Goal: Task Accomplishment & Management: Use online tool/utility

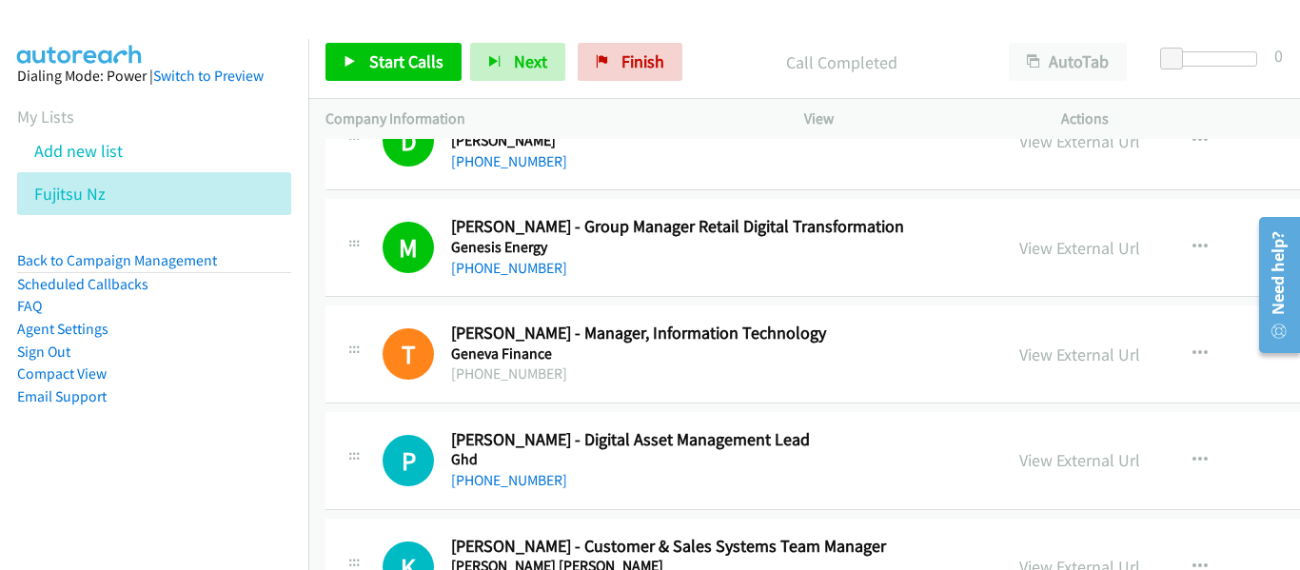
scroll to position [8662, 0]
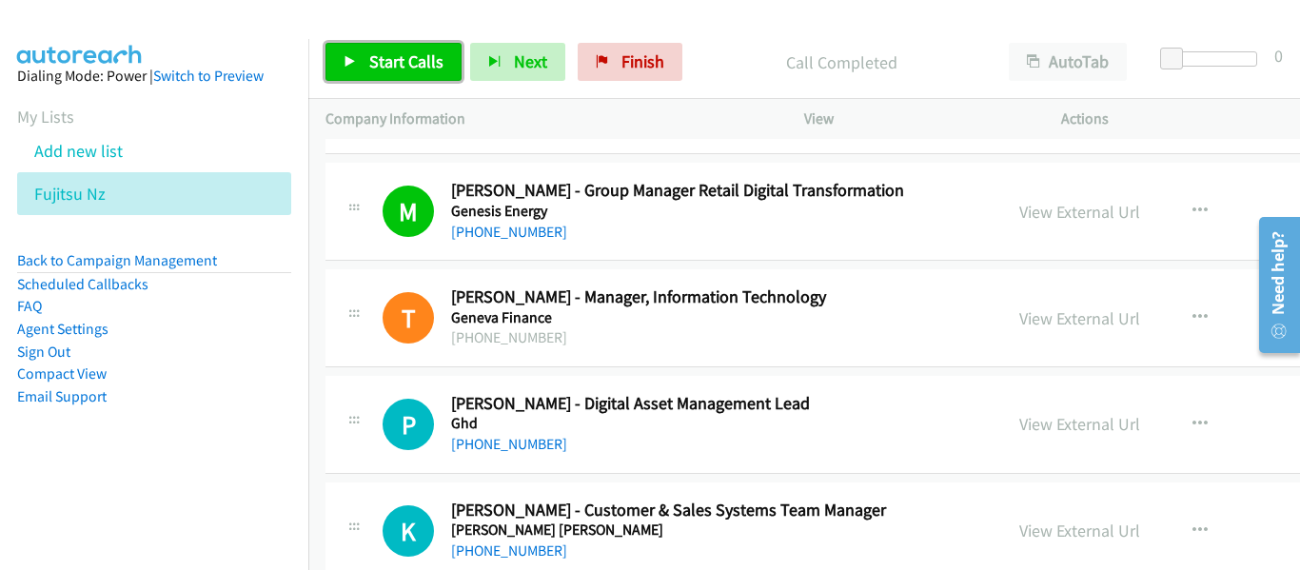
click at [417, 71] on span "Start Calls" at bounding box center [406, 61] width 74 height 22
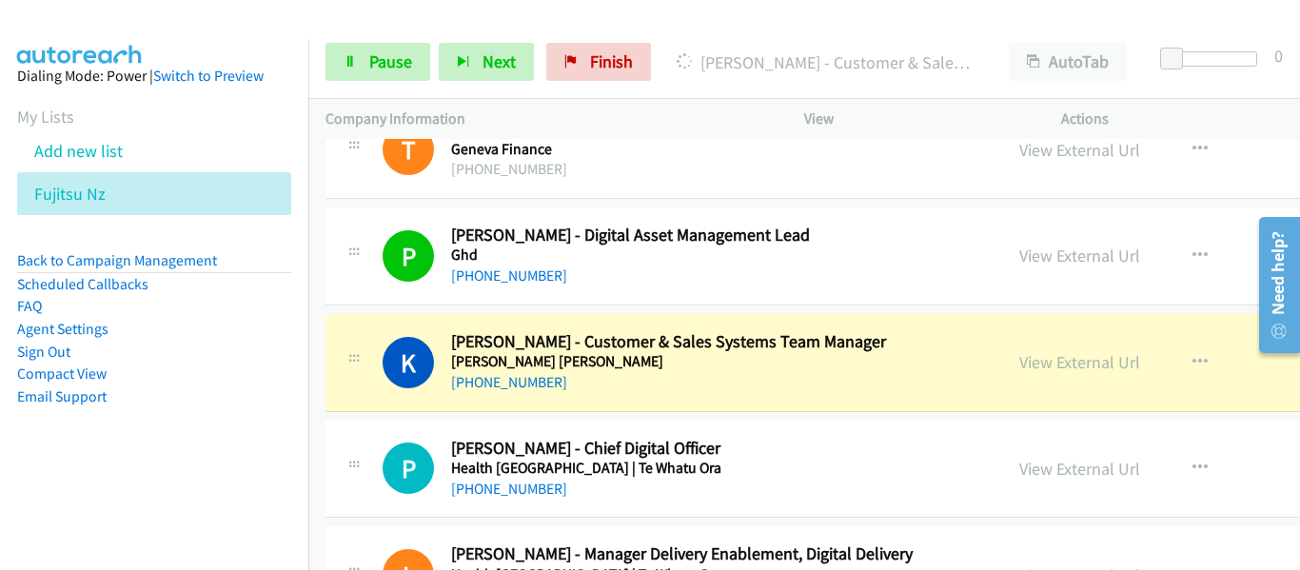
scroll to position [8853, 0]
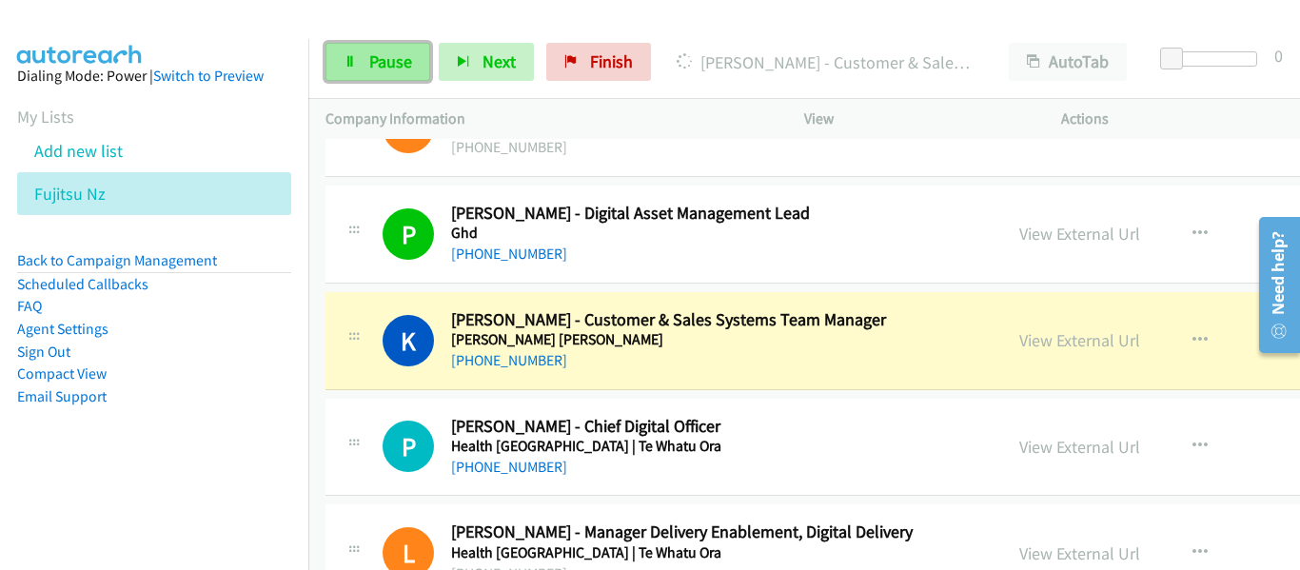
click at [384, 61] on span "Pause" at bounding box center [390, 61] width 43 height 22
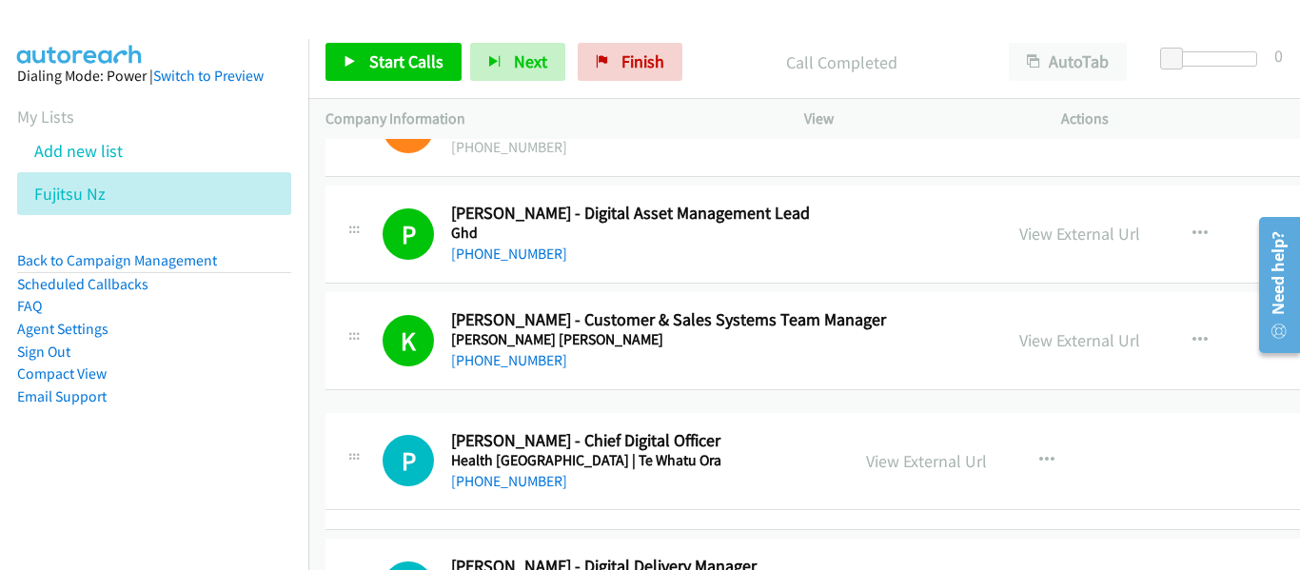
drag, startPoint x: 452, startPoint y: 442, endPoint x: 555, endPoint y: 455, distance: 103.7
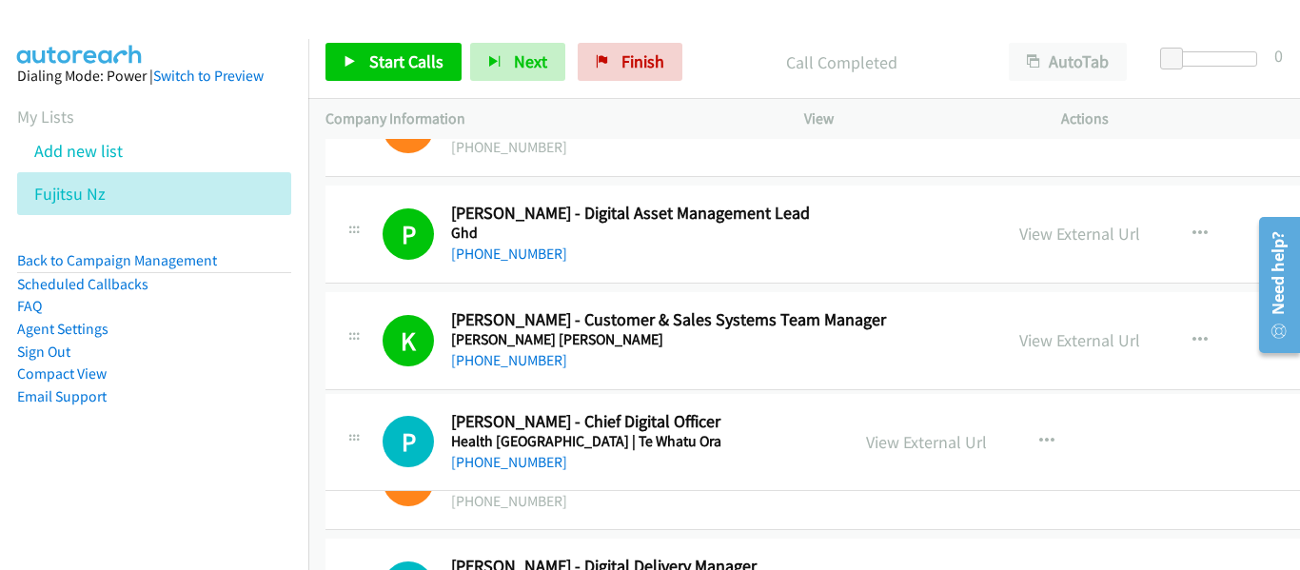
drag, startPoint x: 452, startPoint y: 426, endPoint x: 536, endPoint y: 422, distance: 83.9
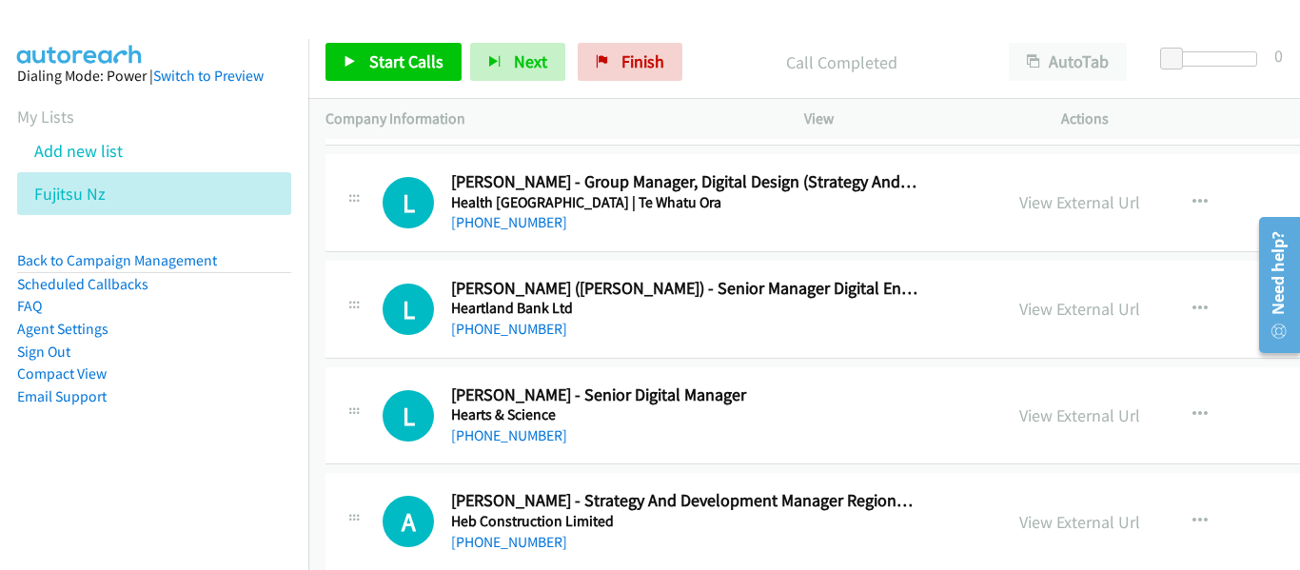
scroll to position [9424, 0]
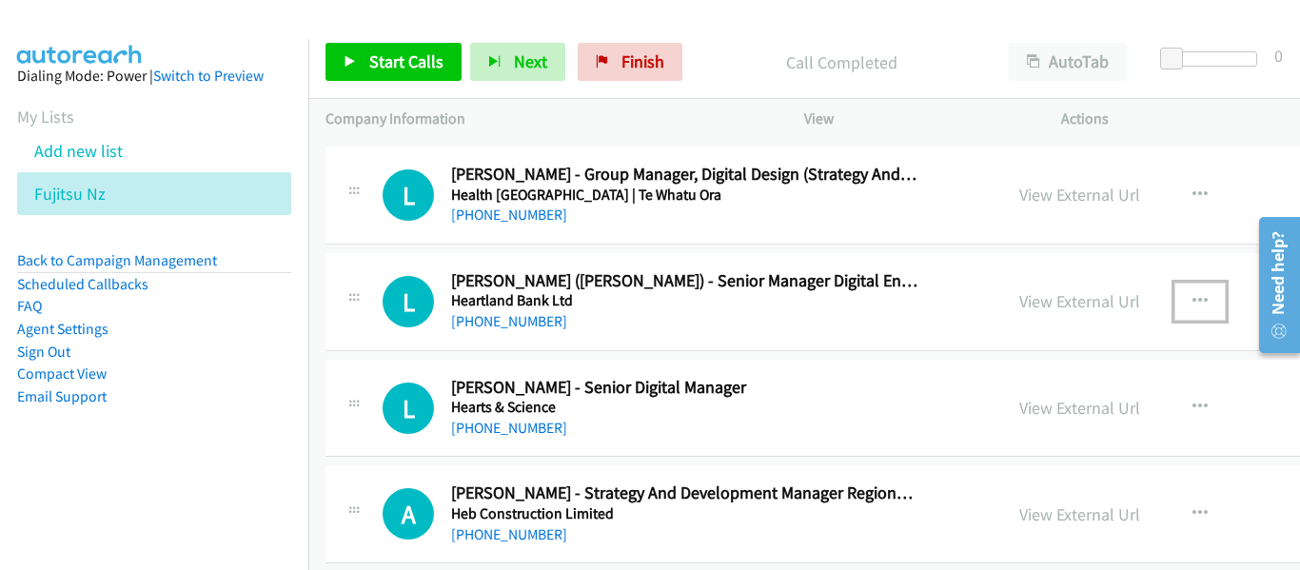
click at [1193, 307] on icon "button" at bounding box center [1200, 301] width 15 height 15
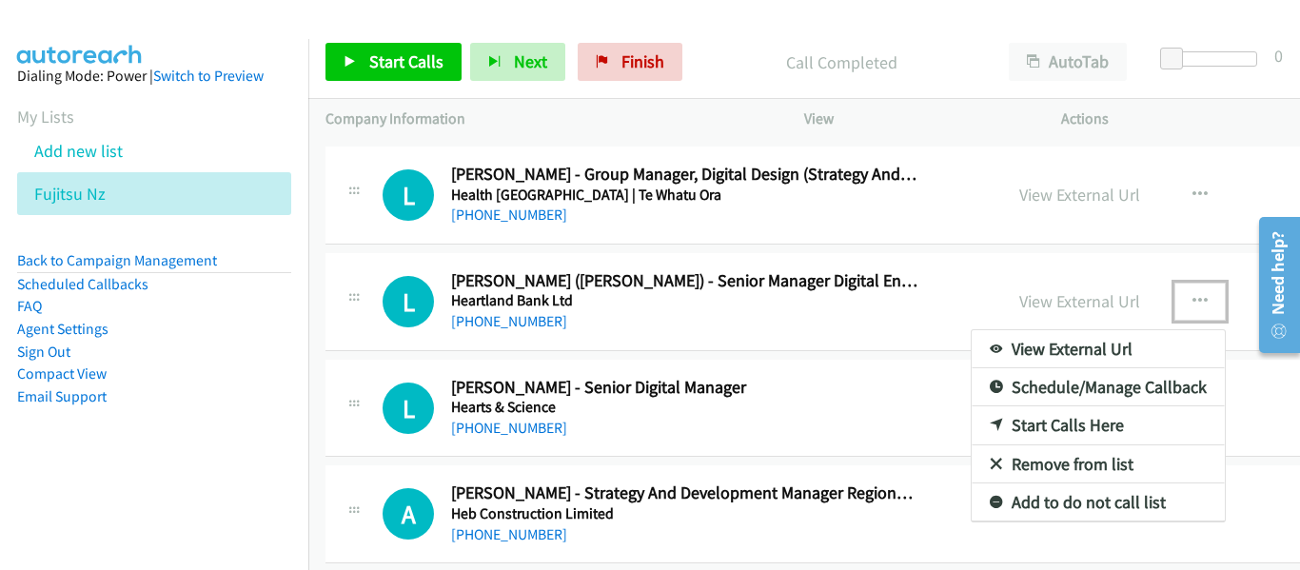
click at [972, 419] on link "Start Calls Here" at bounding box center [1098, 425] width 253 height 38
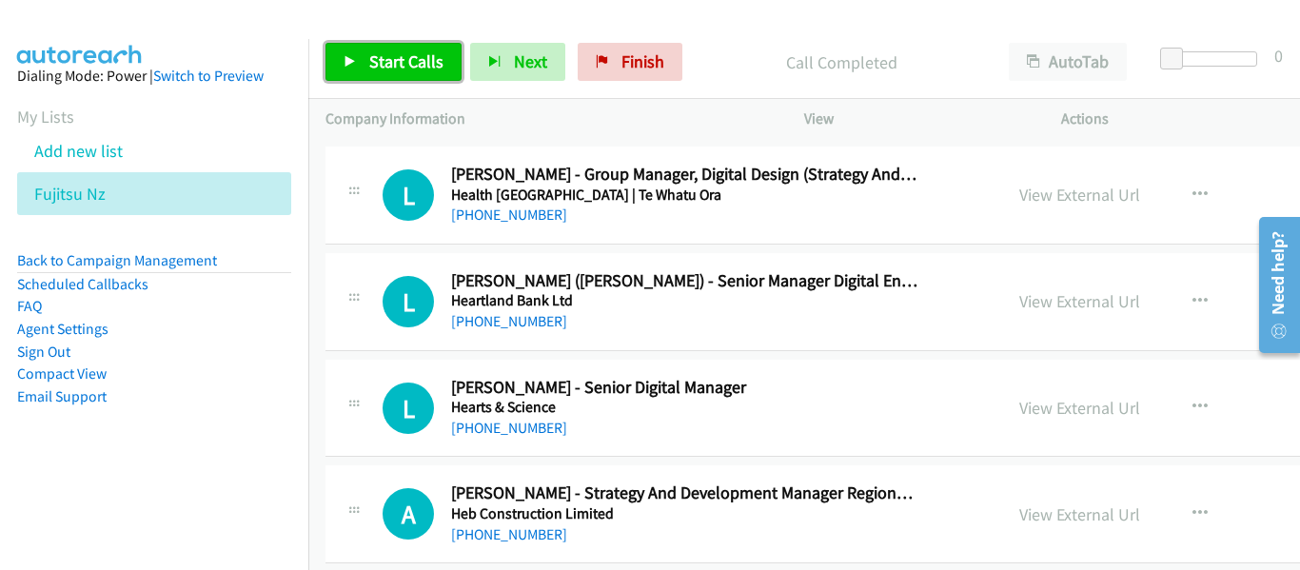
click at [377, 60] on span "Start Calls" at bounding box center [406, 61] width 74 height 22
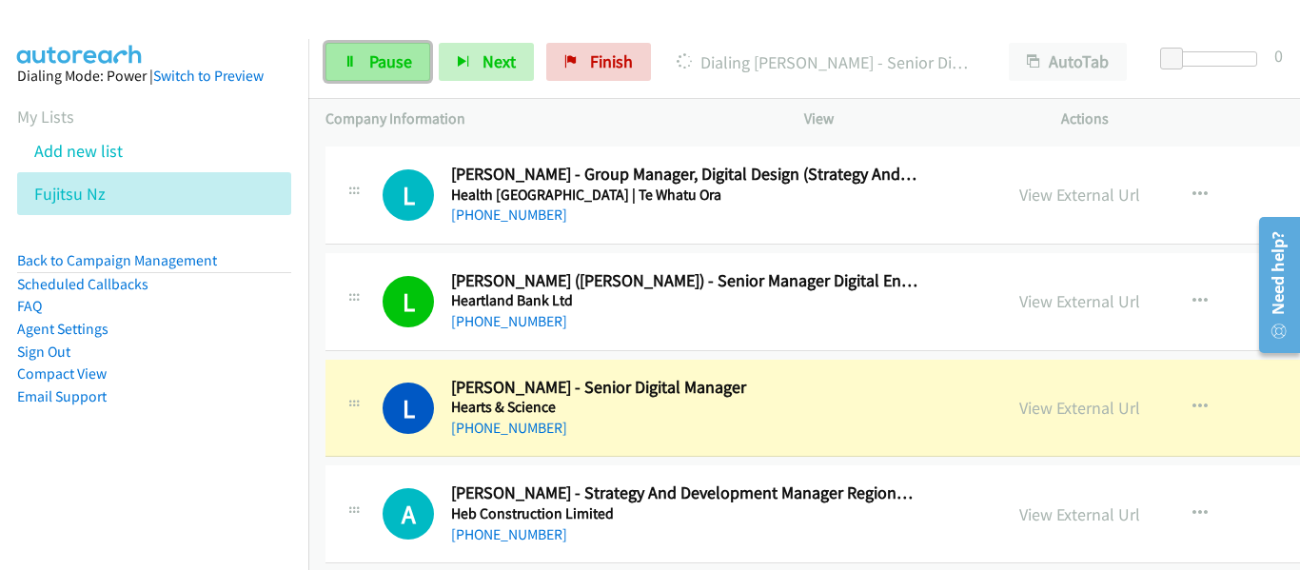
click at [387, 64] on span "Pause" at bounding box center [390, 61] width 43 height 22
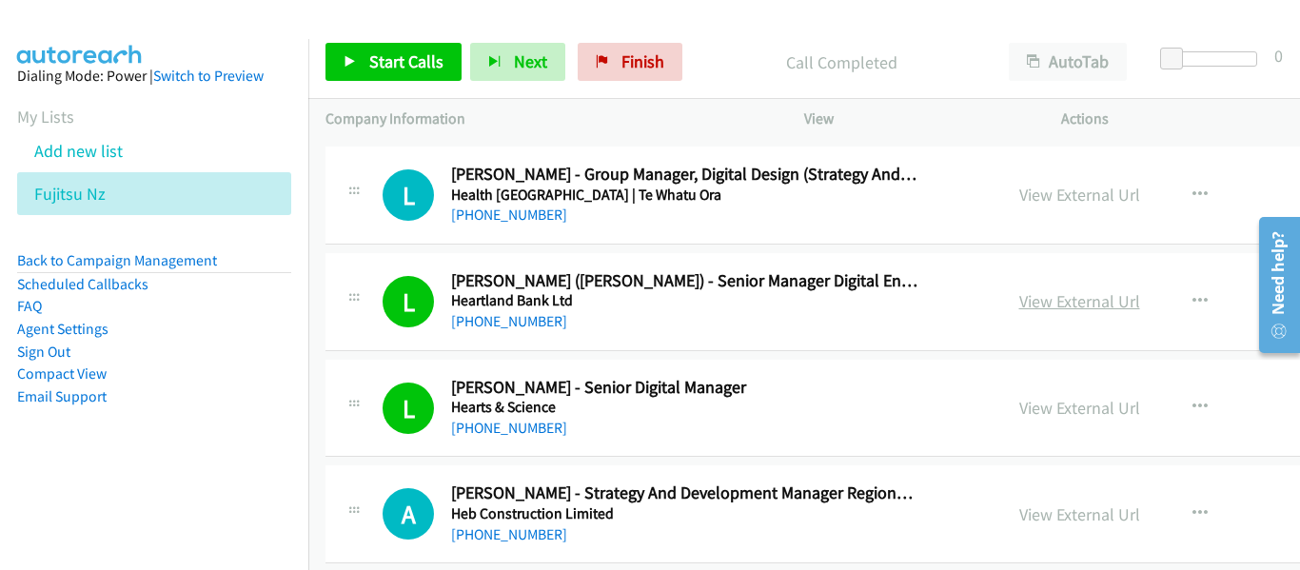
click at [1019, 294] on link "View External Url" at bounding box center [1079, 301] width 121 height 22
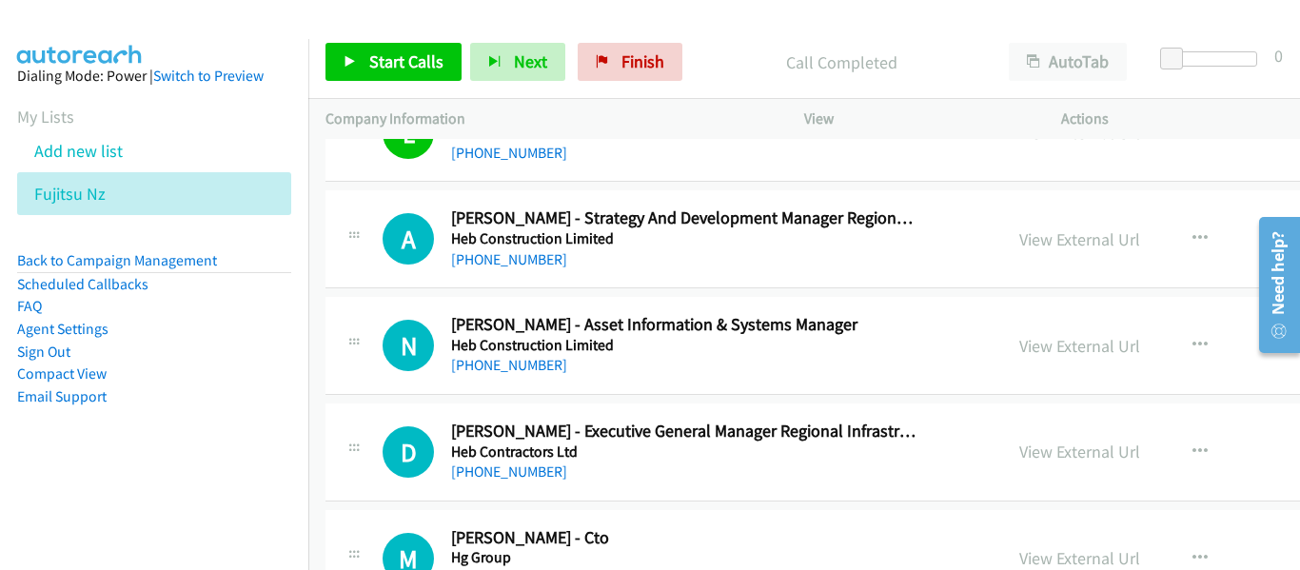
scroll to position [9709, 0]
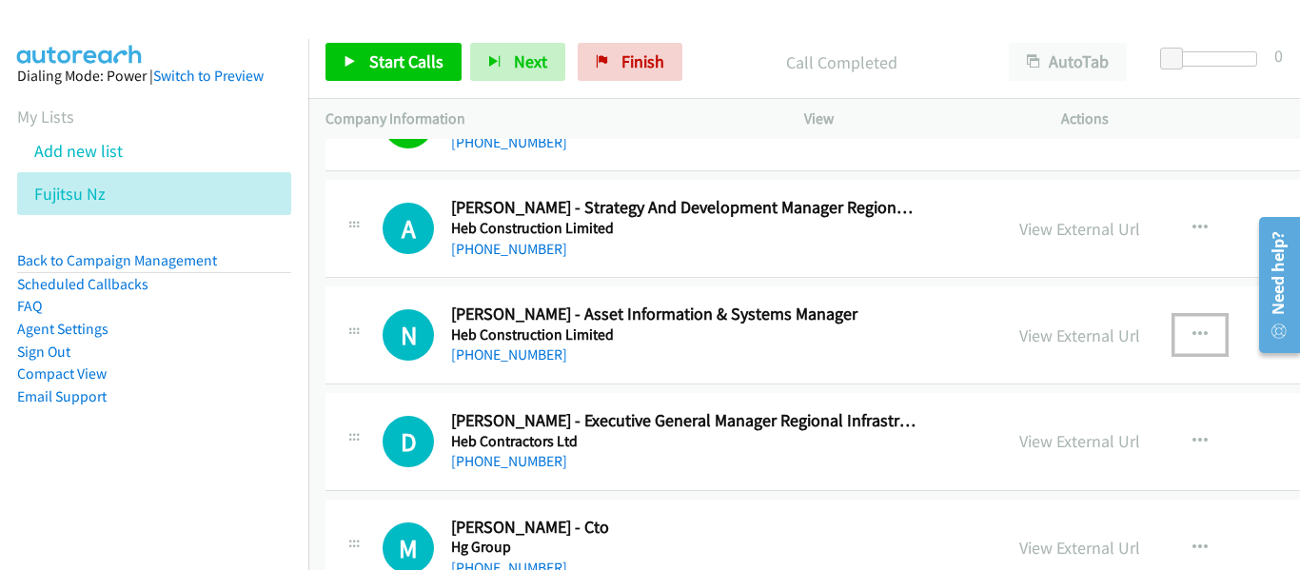
click at [1193, 335] on icon "button" at bounding box center [1200, 334] width 15 height 15
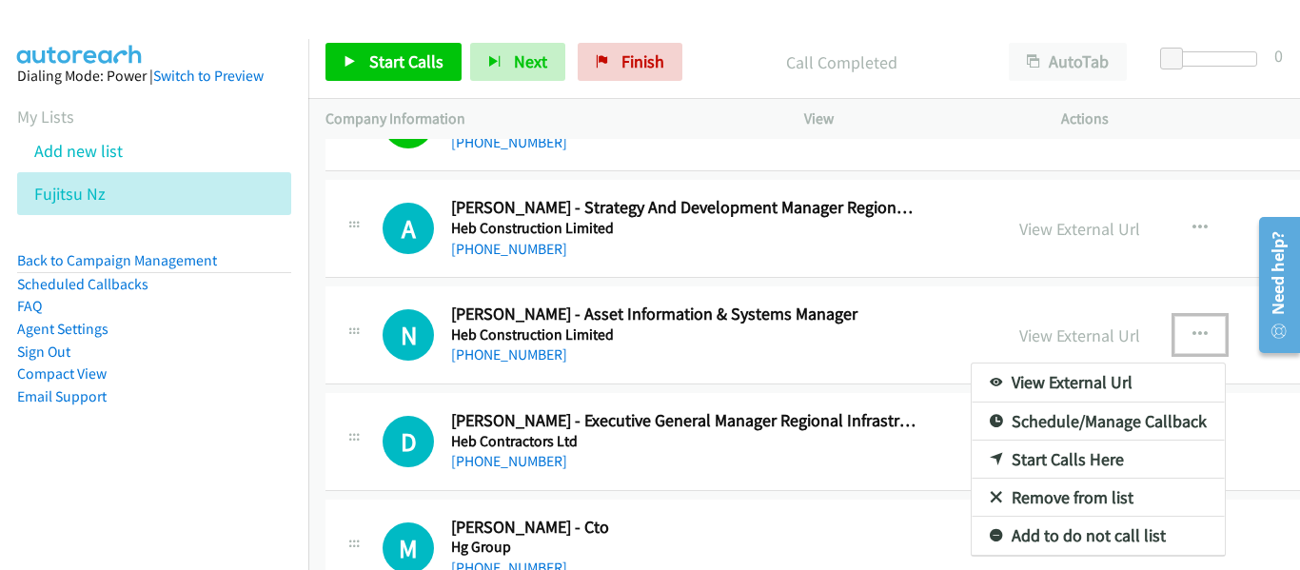
click at [972, 460] on link "Start Calls Here" at bounding box center [1098, 460] width 253 height 38
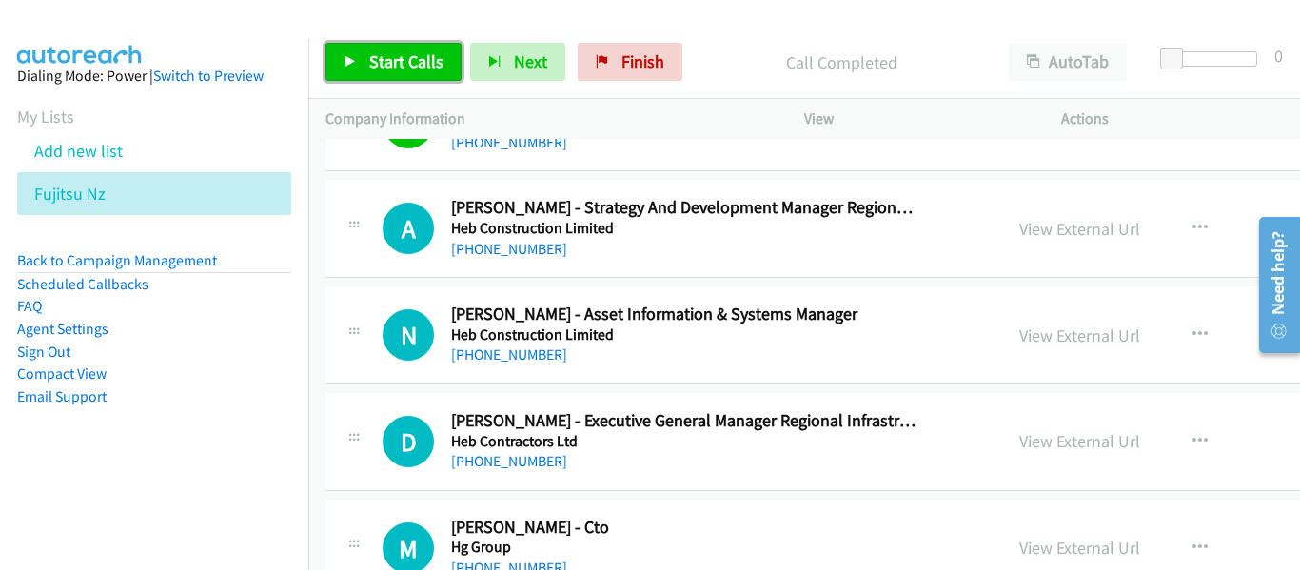
click at [410, 71] on span "Start Calls" at bounding box center [406, 61] width 74 height 22
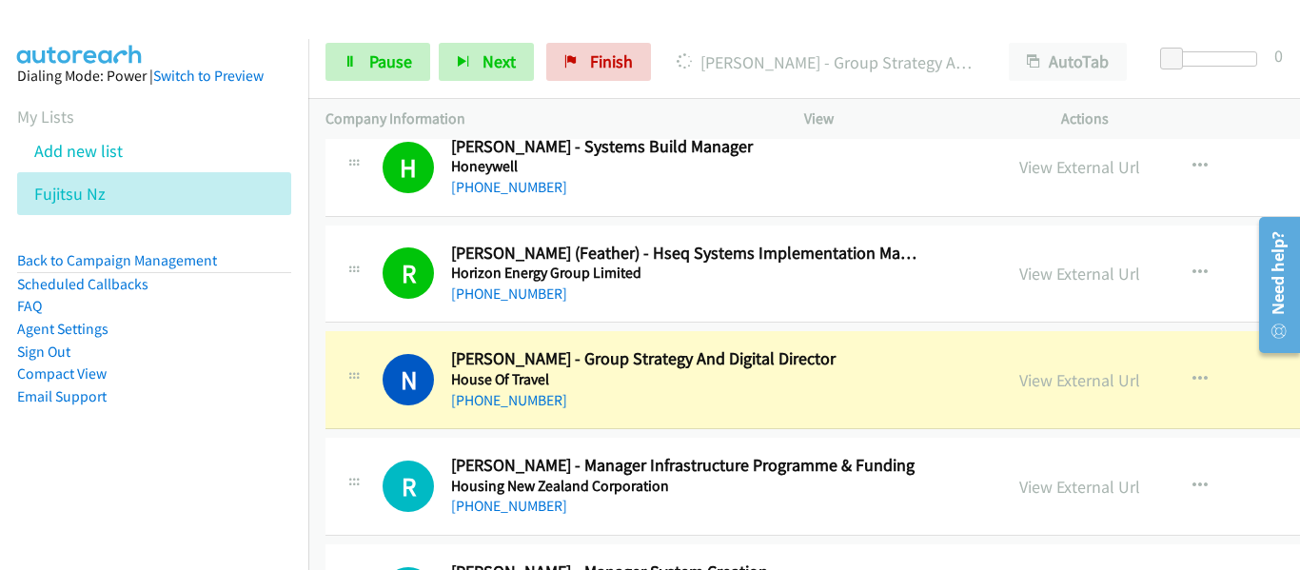
scroll to position [10280, 0]
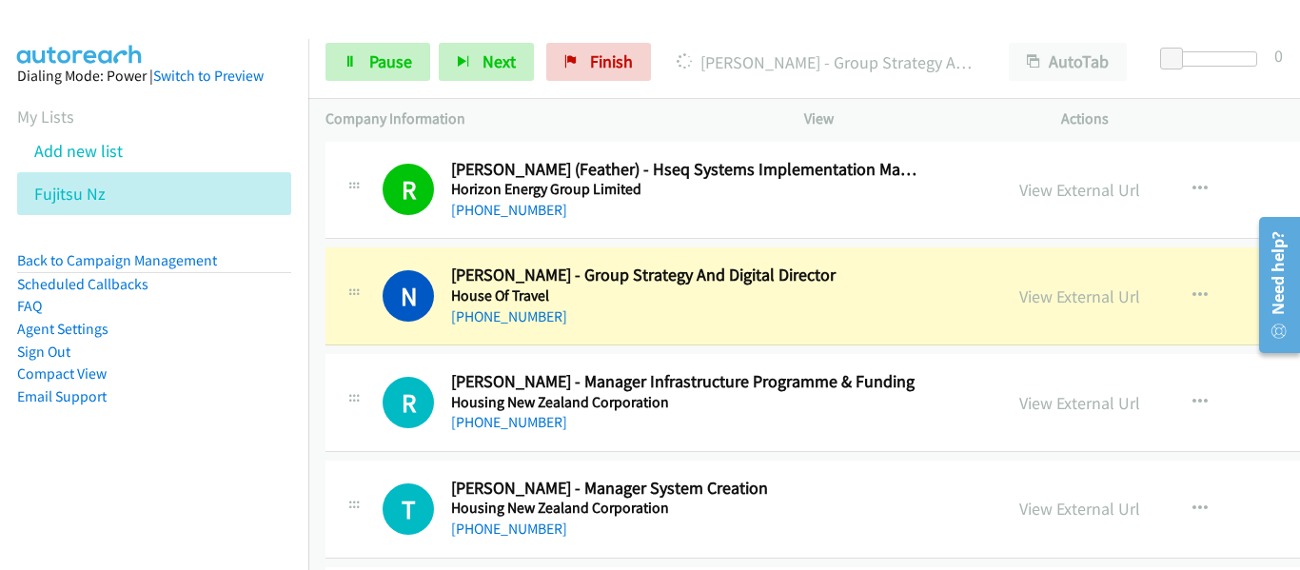
click at [823, 311] on div "[PHONE_NUMBER]" at bounding box center [685, 317] width 468 height 23
click at [1239, 200] on div "R Callback Scheduled [PERSON_NAME] (Feather) - Hseq Systems Implementation Mana…" at bounding box center [968, 191] width 1284 height 98
click at [1019, 296] on link "View External Url" at bounding box center [1079, 297] width 121 height 22
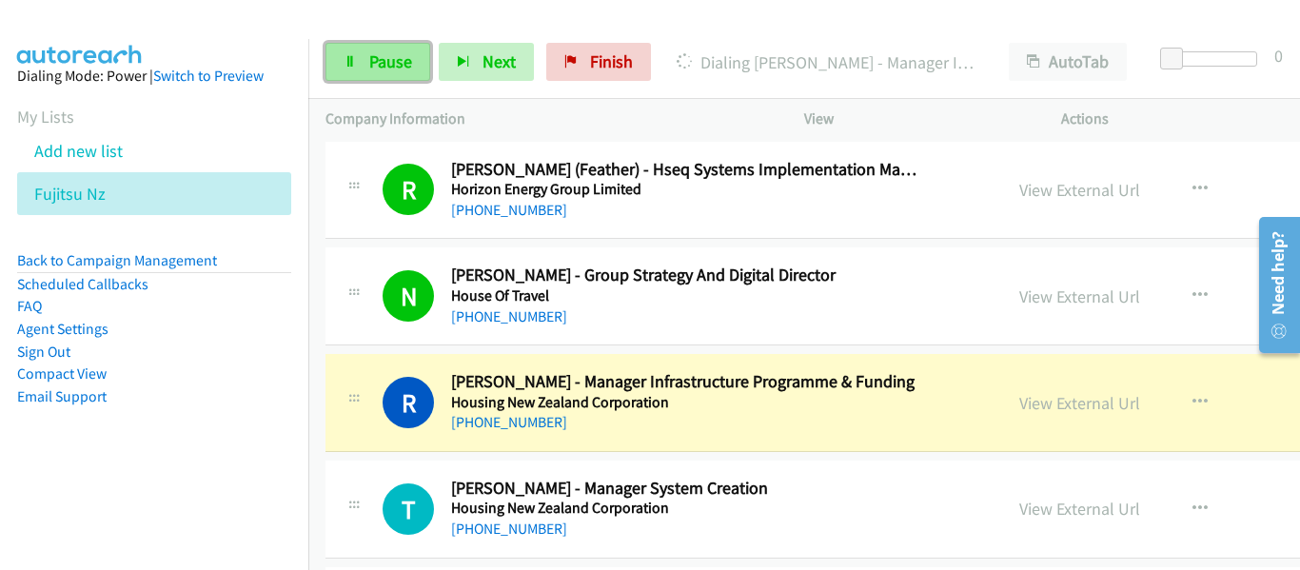
click at [362, 69] on link "Pause" at bounding box center [378, 62] width 105 height 38
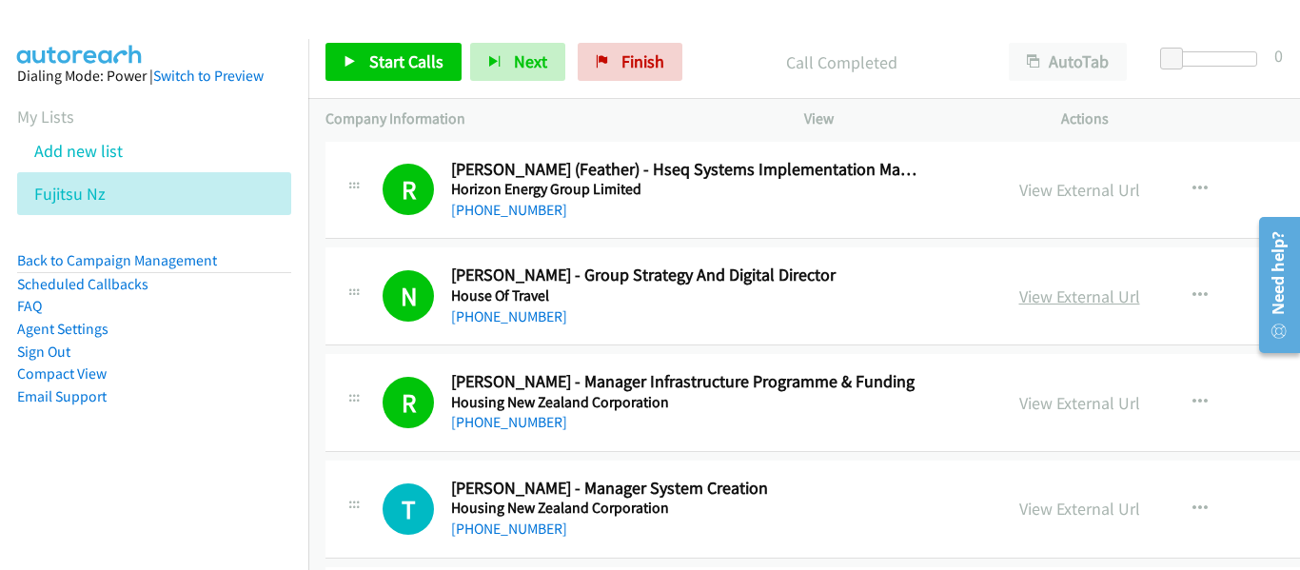
click at [1019, 294] on link "View External Url" at bounding box center [1079, 297] width 121 height 22
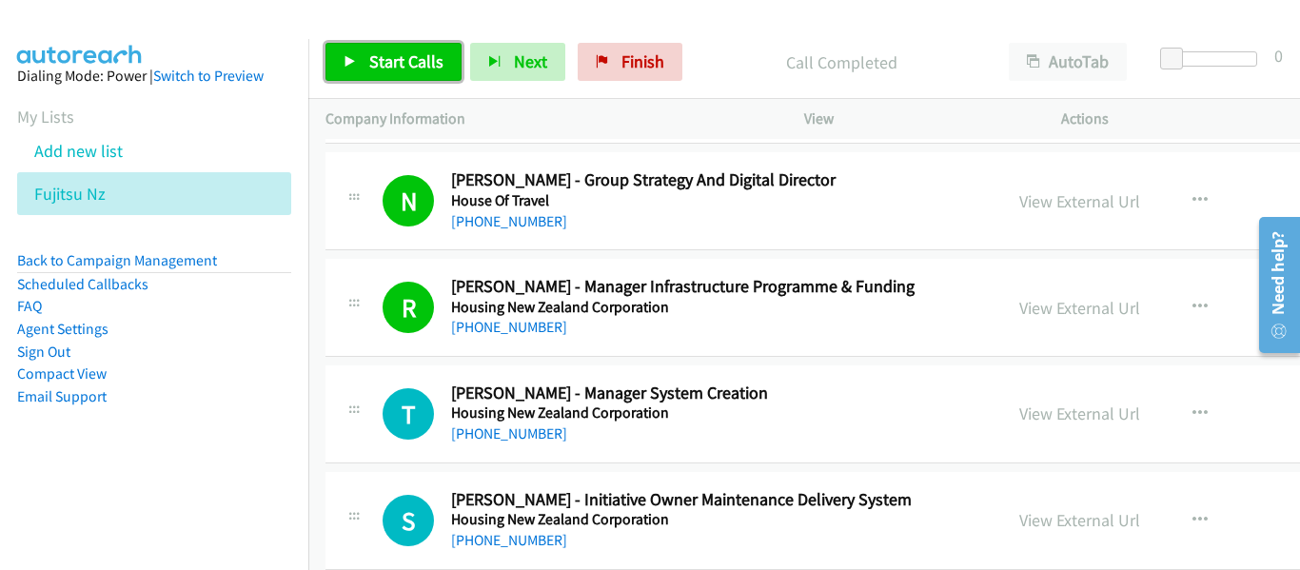
click at [384, 55] on span "Start Calls" at bounding box center [406, 61] width 74 height 22
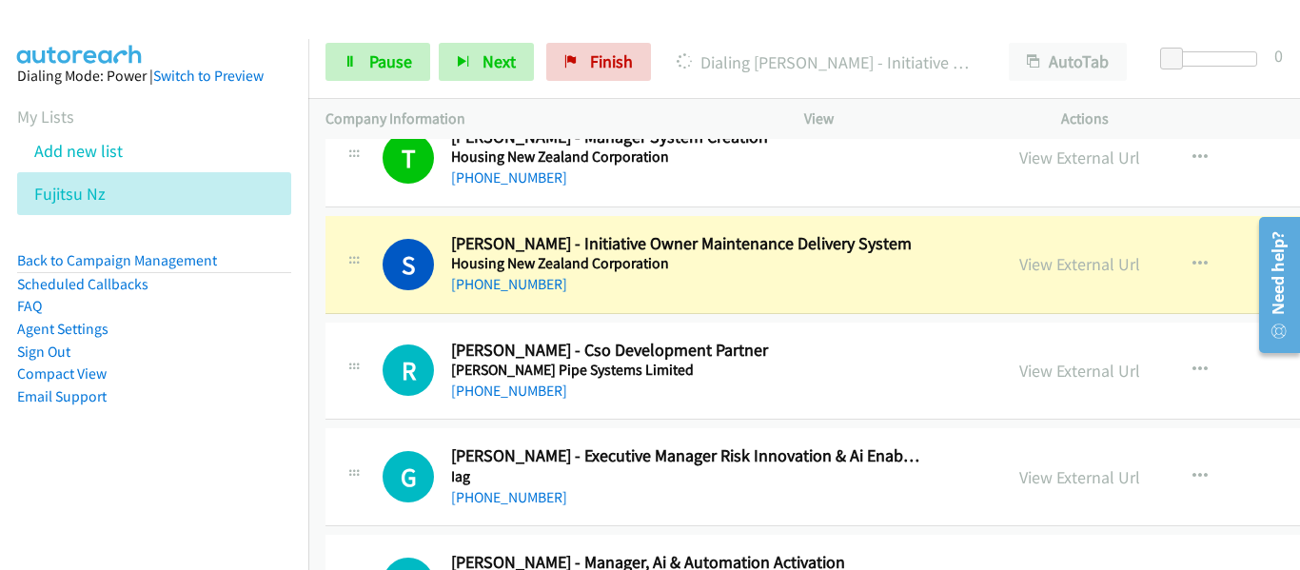
scroll to position [10661, 0]
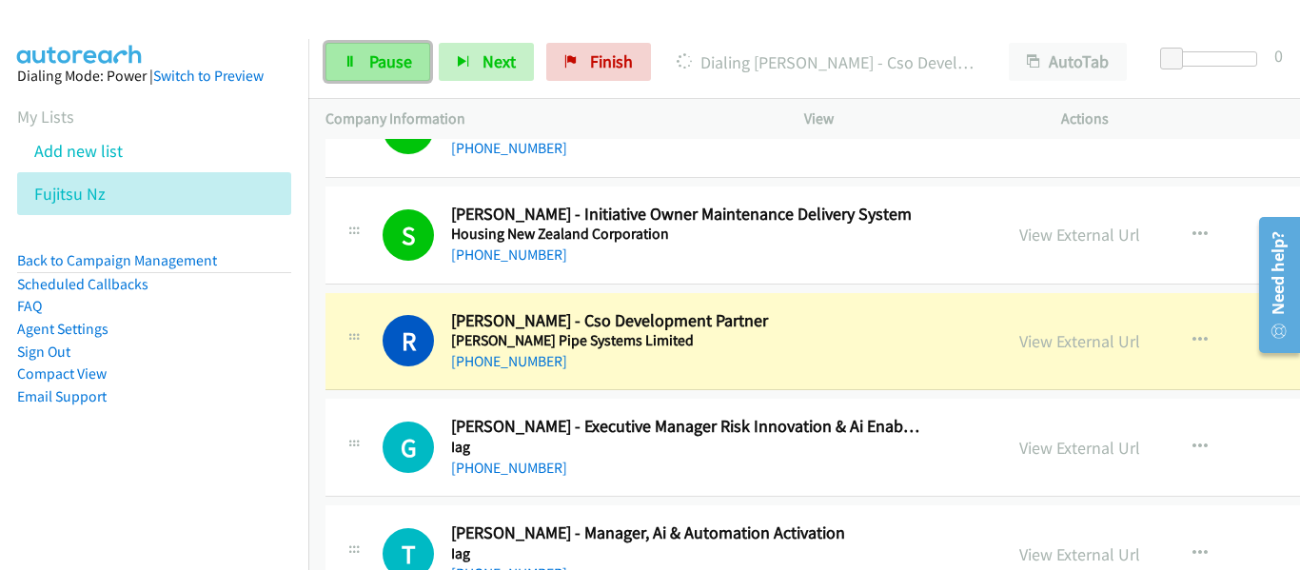
click at [387, 61] on span "Pause" at bounding box center [390, 61] width 43 height 22
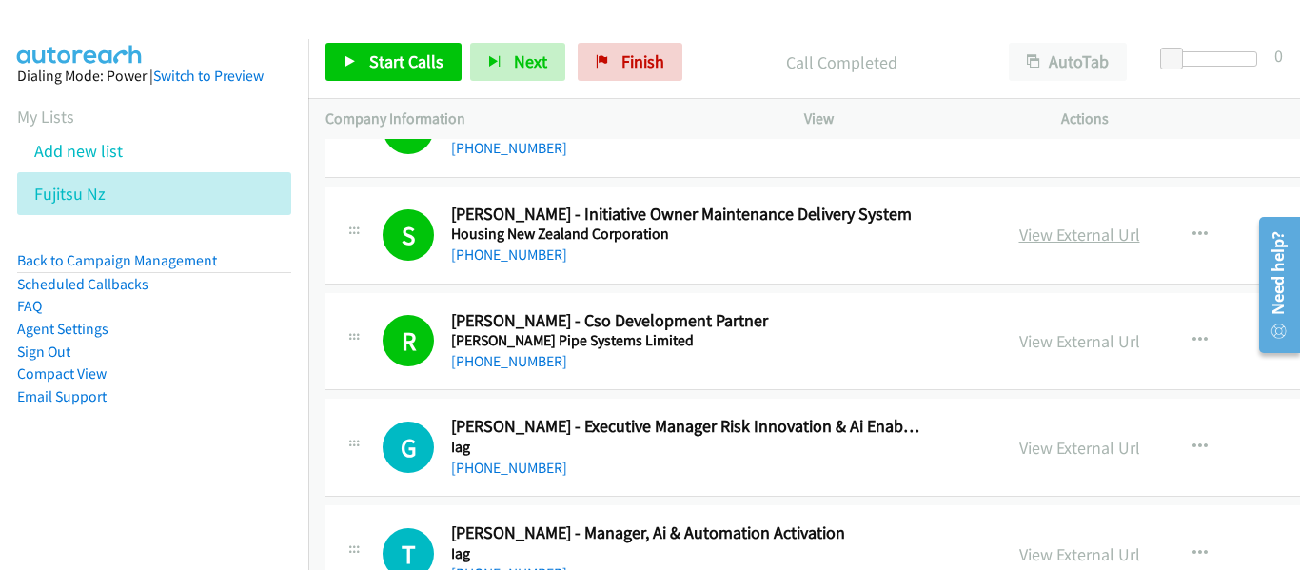
click at [1019, 232] on link "View External Url" at bounding box center [1079, 235] width 121 height 22
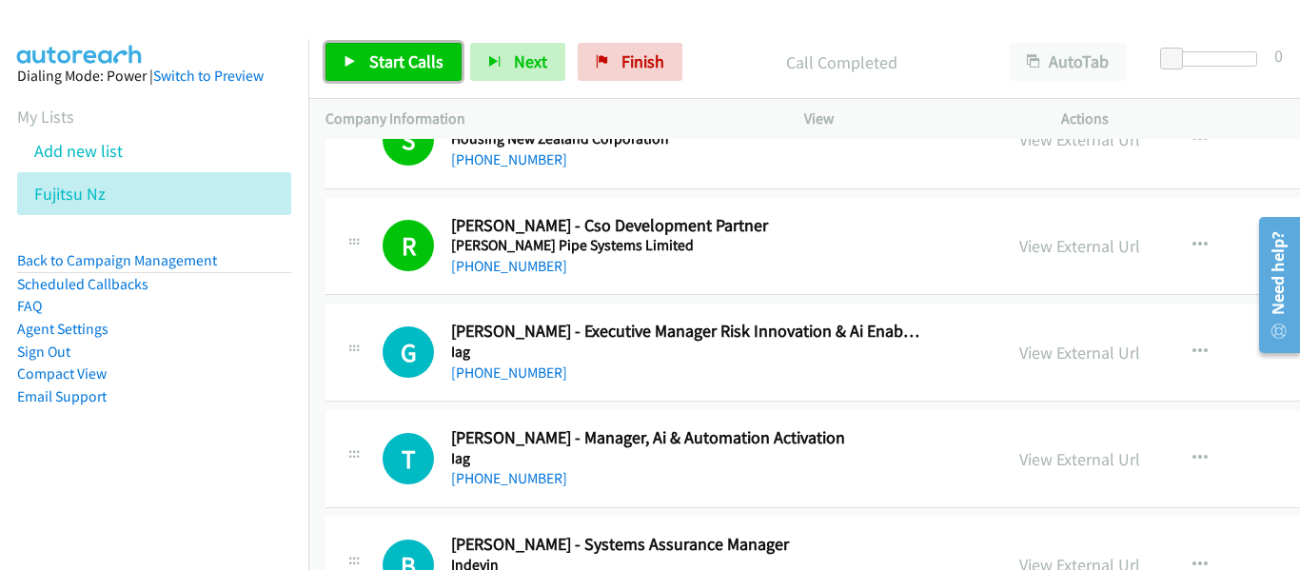
click at [401, 67] on span "Start Calls" at bounding box center [406, 61] width 74 height 22
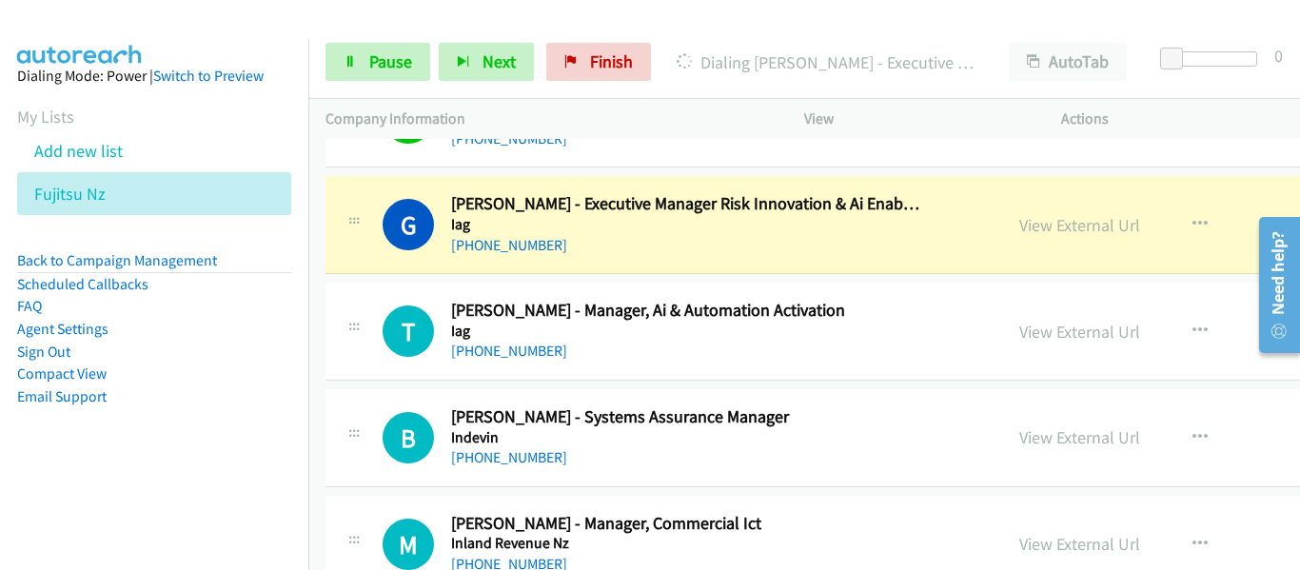
scroll to position [10851, 0]
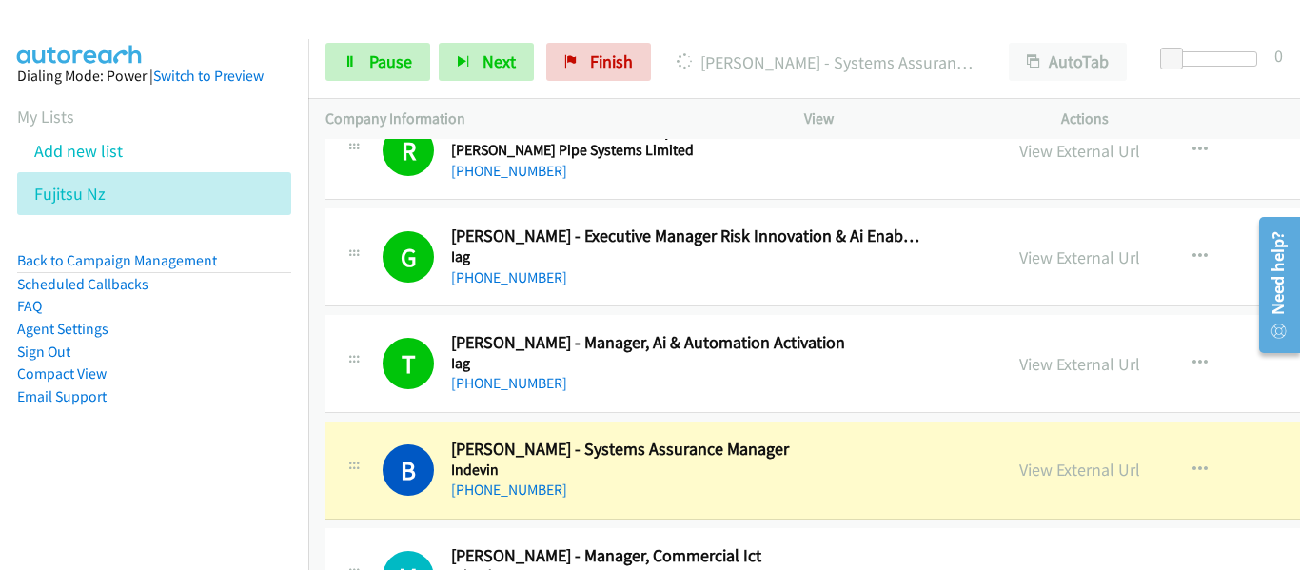
click at [1222, 30] on div "Start Calls Pause Next Finish [PERSON_NAME] - Systems Assurance Manager AutoTab…" at bounding box center [804, 62] width 992 height 73
click at [379, 55] on span "Pause" at bounding box center [390, 61] width 43 height 22
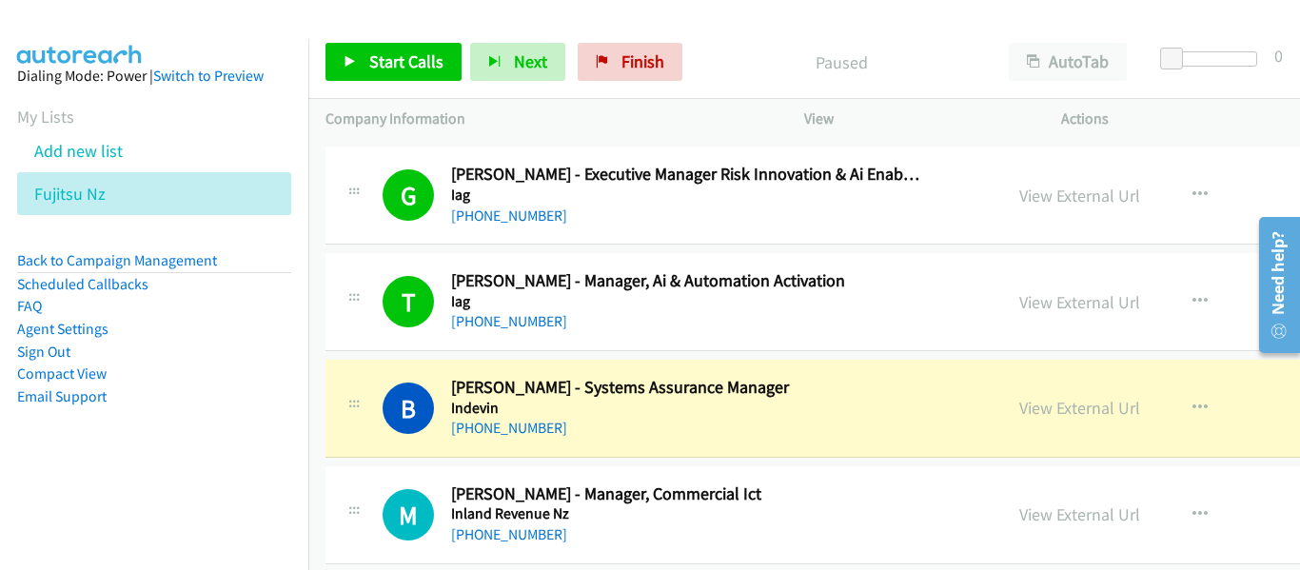
scroll to position [10947, 0]
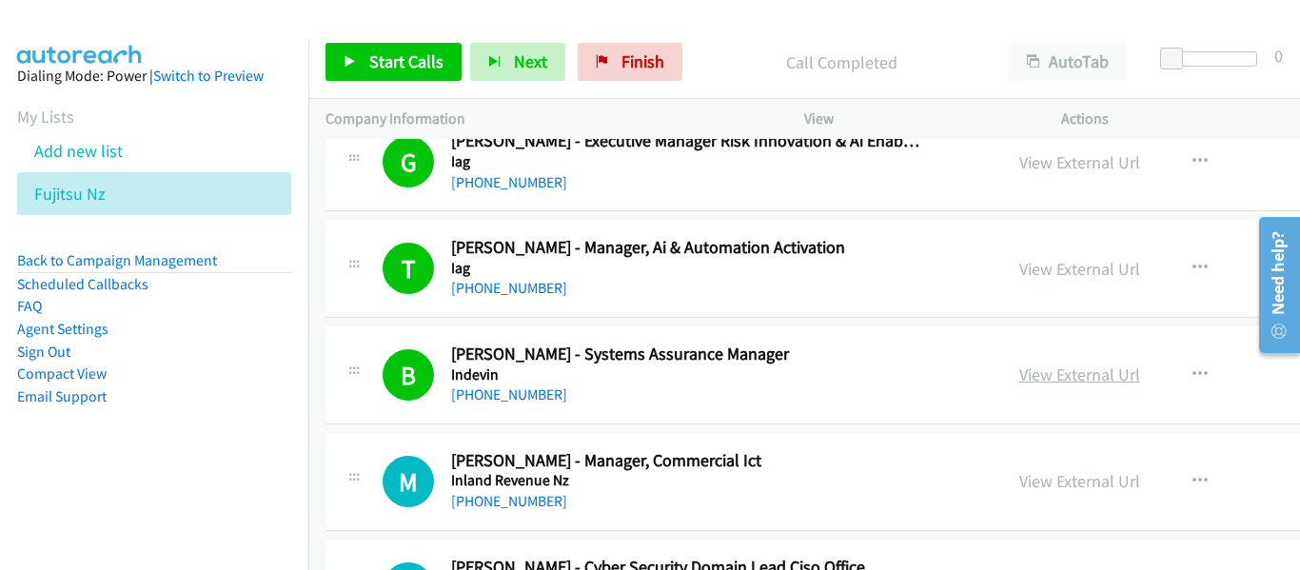
click at [1019, 379] on link "View External Url" at bounding box center [1079, 375] width 121 height 22
click at [1019, 265] on link "View External Url" at bounding box center [1079, 269] width 121 height 22
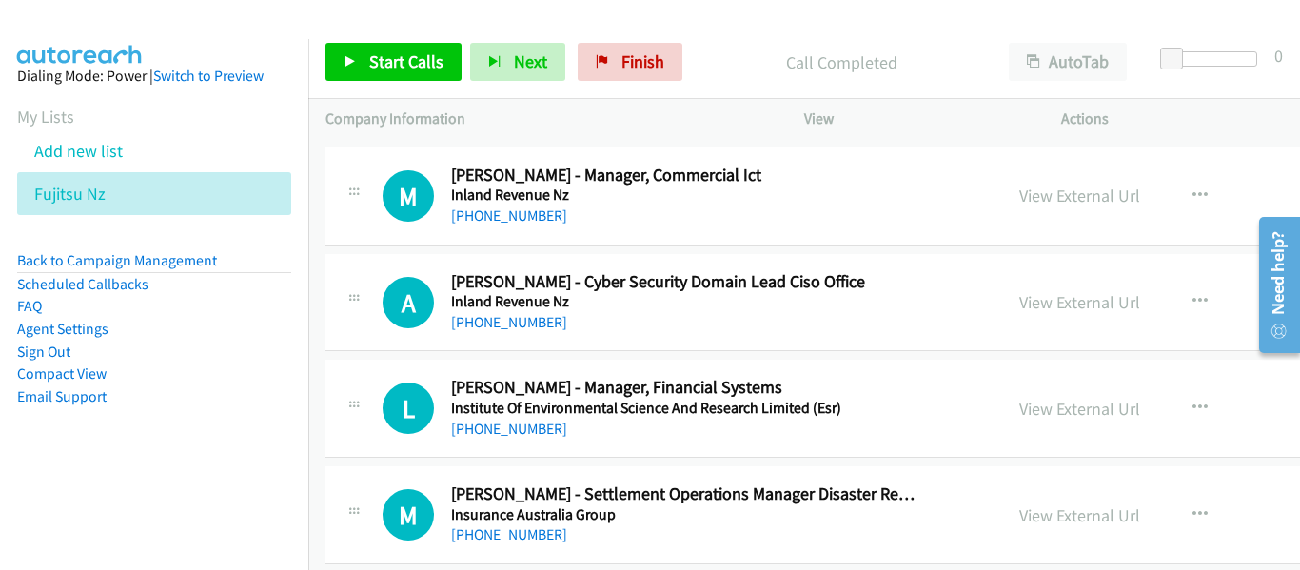
scroll to position [11042, 0]
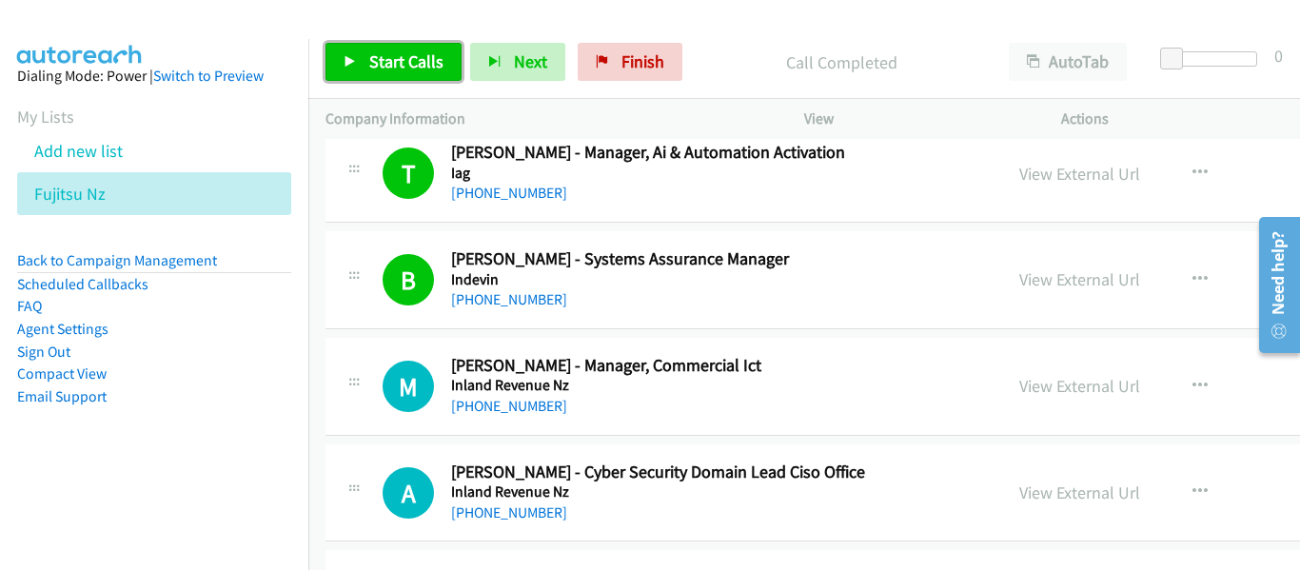
click at [393, 60] on span "Start Calls" at bounding box center [406, 61] width 74 height 22
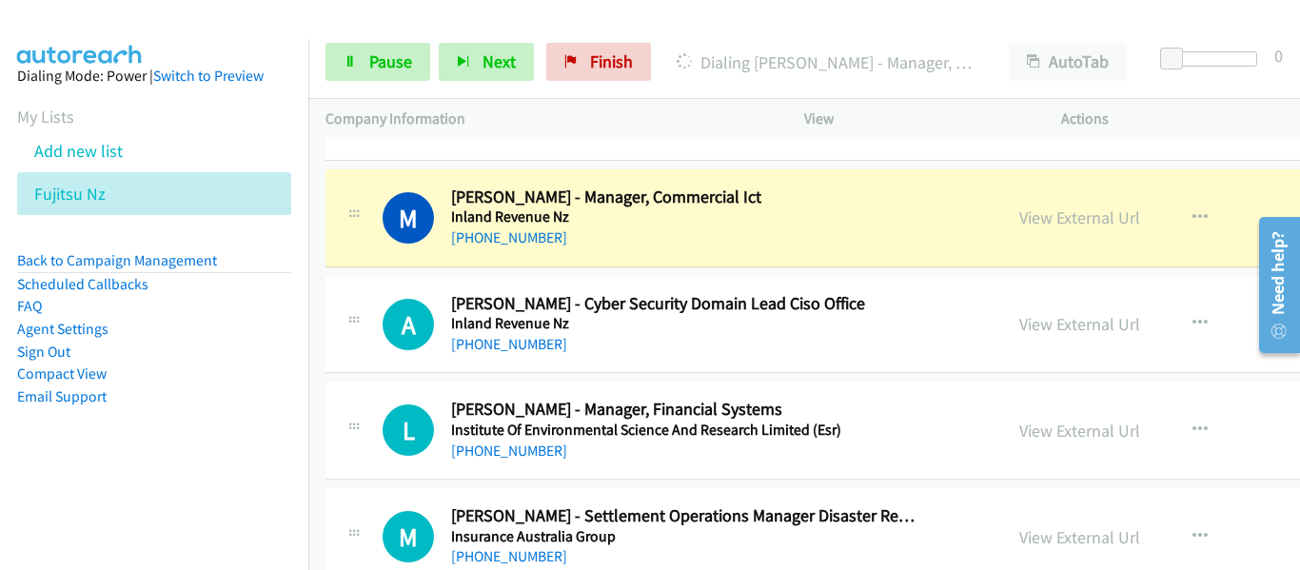
scroll to position [11232, 0]
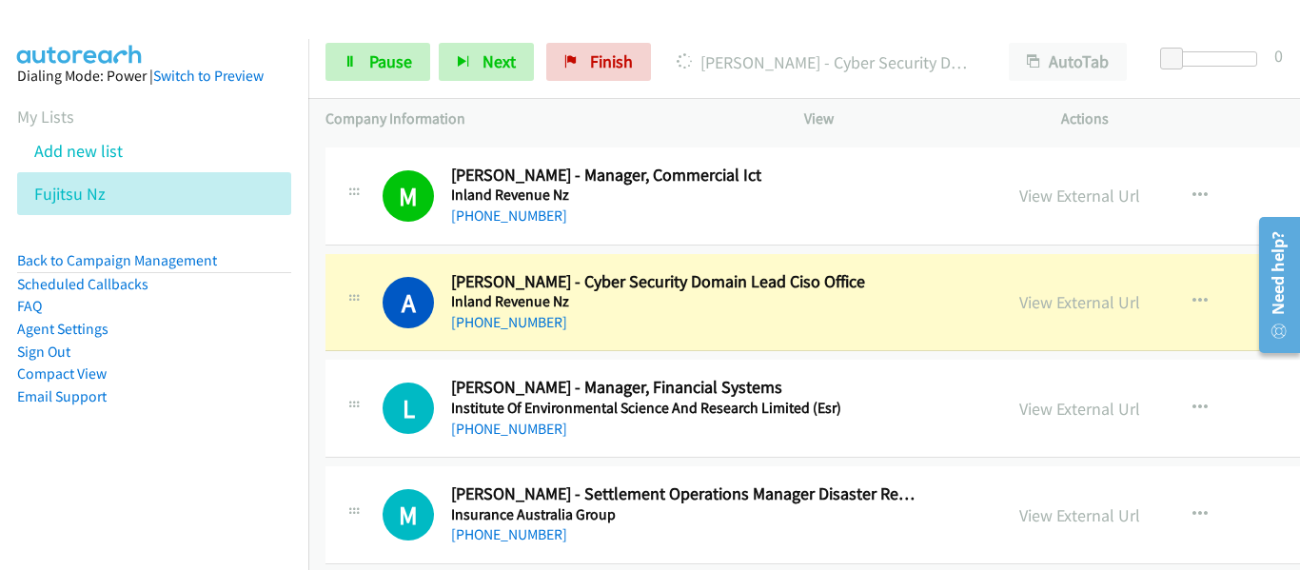
click at [1253, 139] on td "B Callback Scheduled [PERSON_NAME] - Systems Assurance Manager [PERSON_NAME] [G…" at bounding box center [967, 90] width 1318 height 107
click at [1019, 305] on link "View External Url" at bounding box center [1079, 302] width 121 height 22
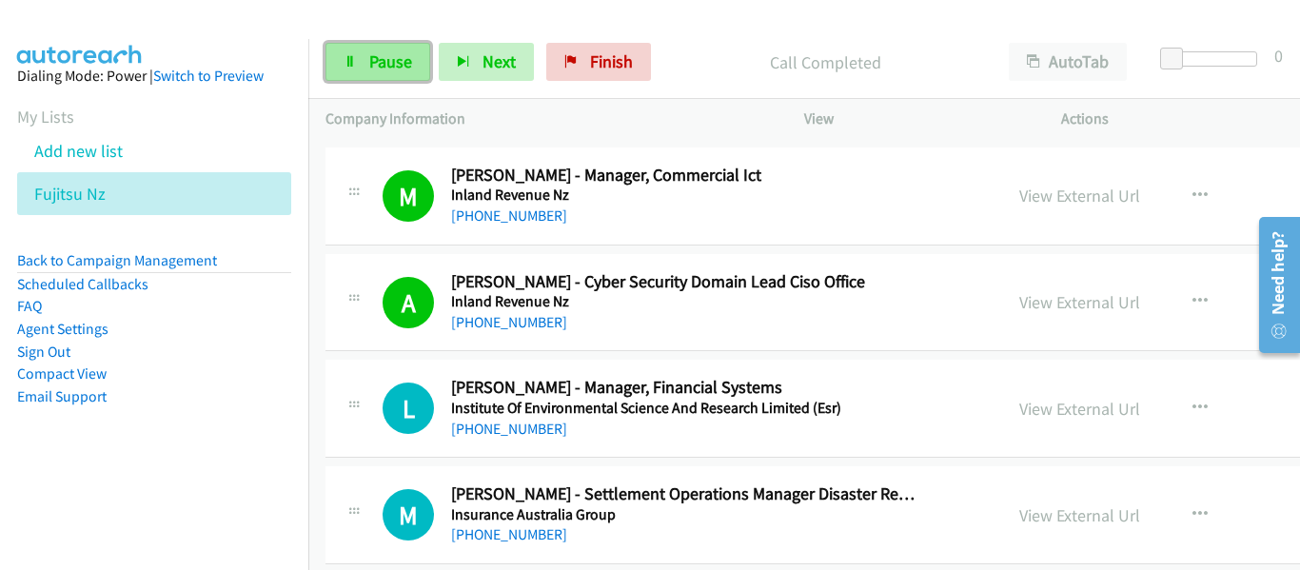
click at [381, 66] on span "Pause" at bounding box center [390, 61] width 43 height 22
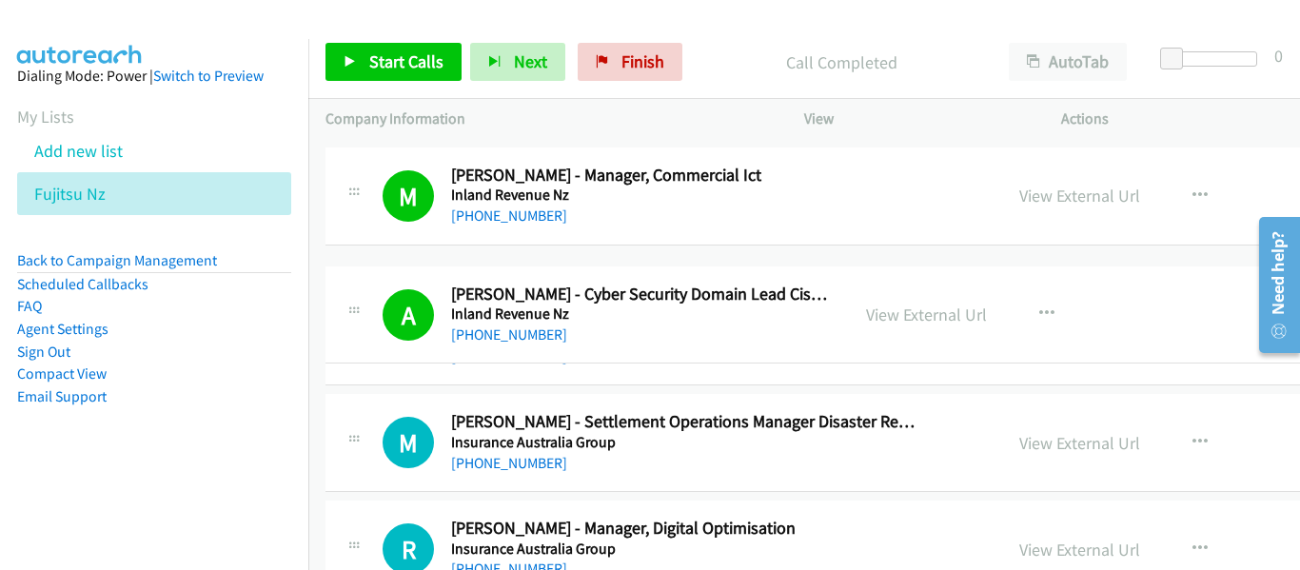
drag, startPoint x: 544, startPoint y: 319, endPoint x: 631, endPoint y: 310, distance: 87.0
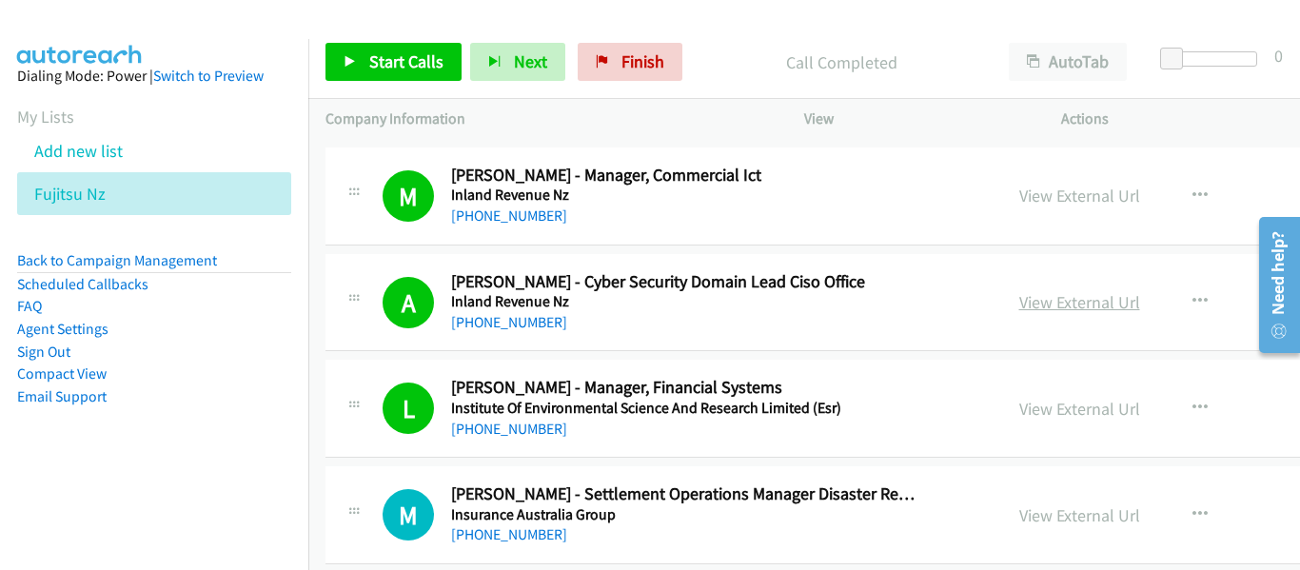
click at [1019, 299] on link "View External Url" at bounding box center [1079, 302] width 121 height 22
